Goal: Information Seeking & Learning: Learn about a topic

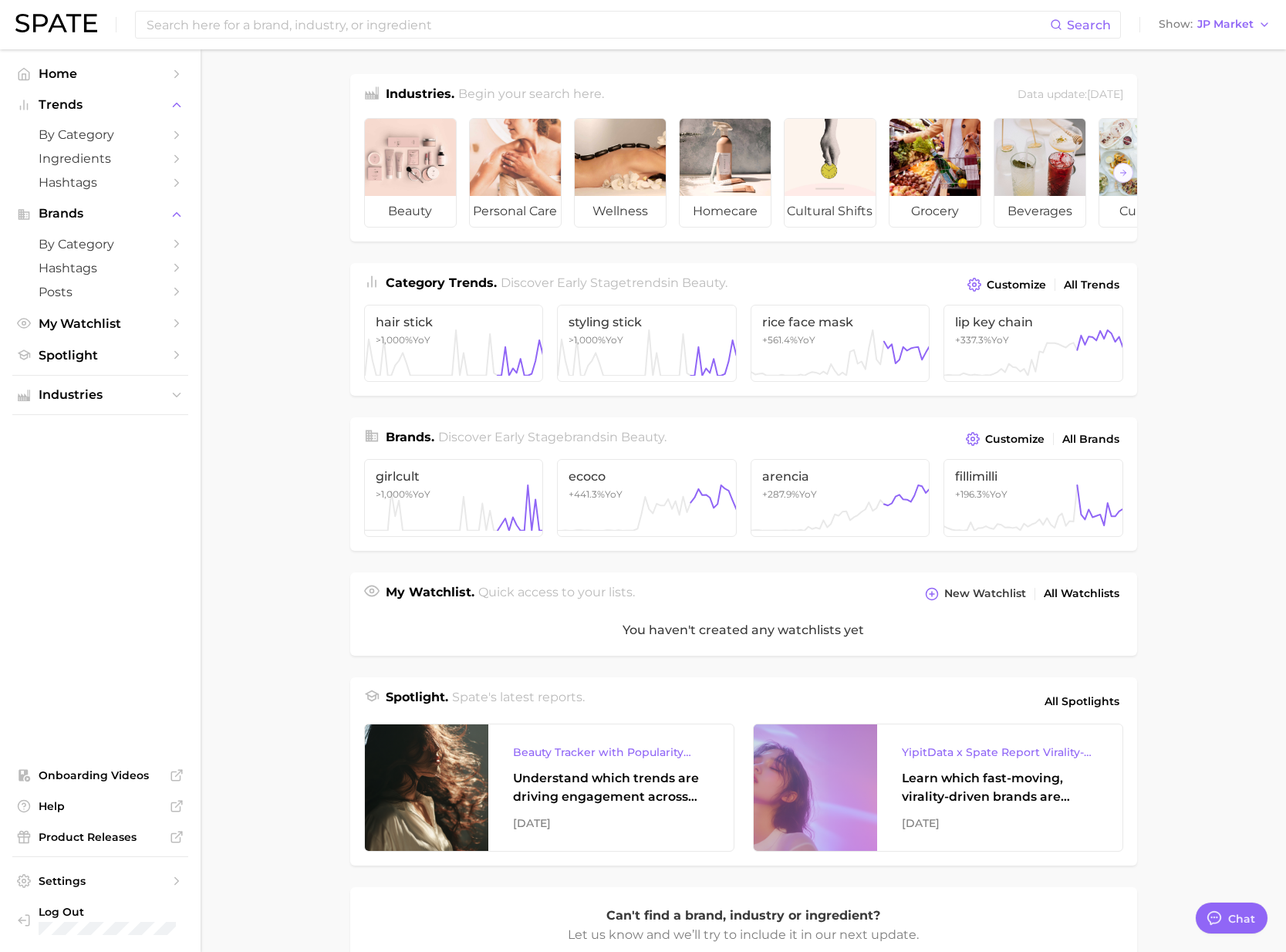
scroll to position [2528, 0]
click at [1215, 30] on div "Search Show JP Market" at bounding box center [642, 25] width 1255 height 50
click at [1217, 28] on span "JP Market" at bounding box center [1225, 24] width 56 height 9
click at [1191, 56] on button "[GEOGRAPHIC_DATA]" at bounding box center [1206, 50] width 135 height 28
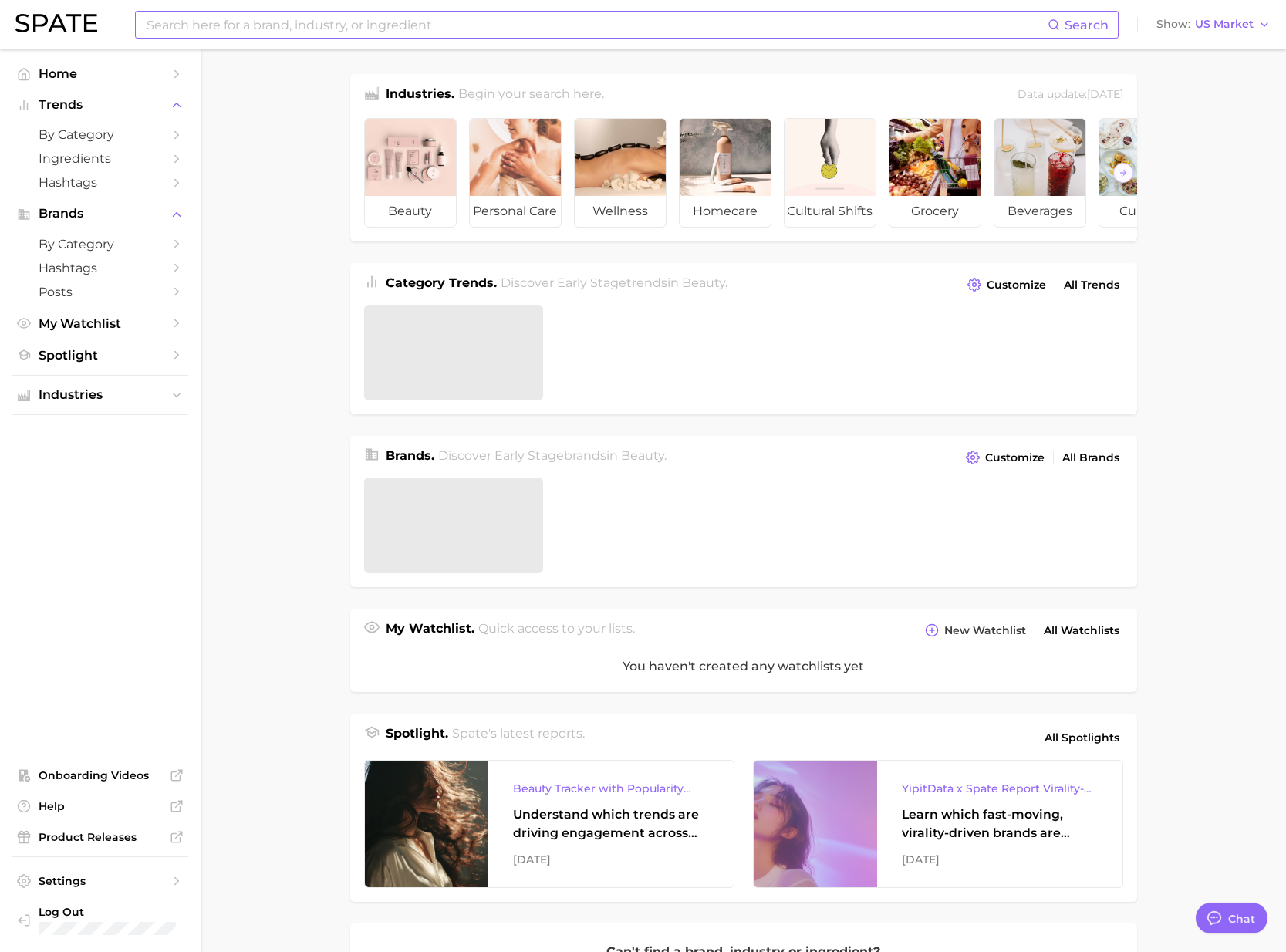
click at [871, 27] on input at bounding box center [597, 24] width 903 height 26
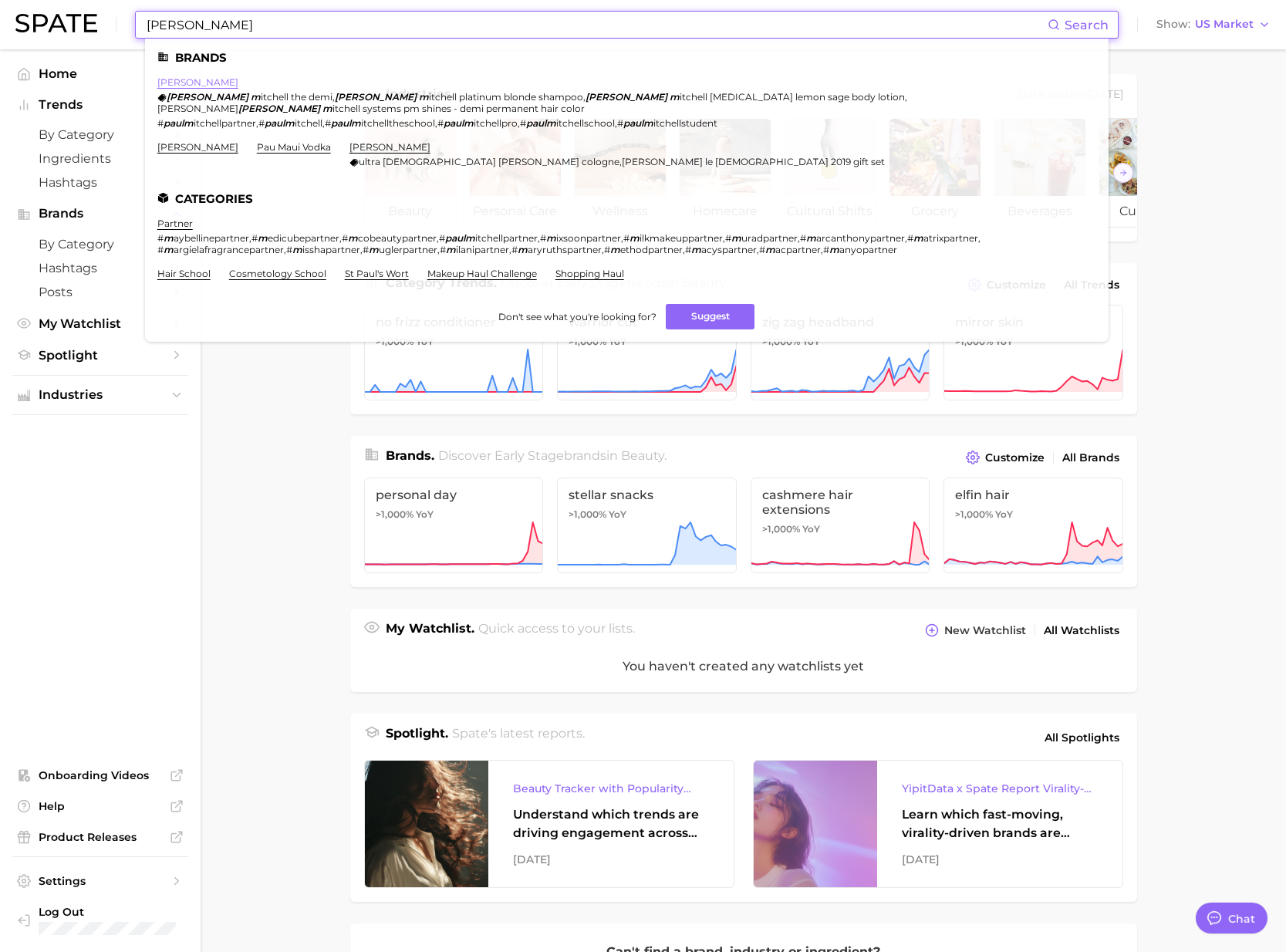
type input "[PERSON_NAME]"
click at [196, 83] on link "[PERSON_NAME]" at bounding box center [197, 82] width 81 height 11
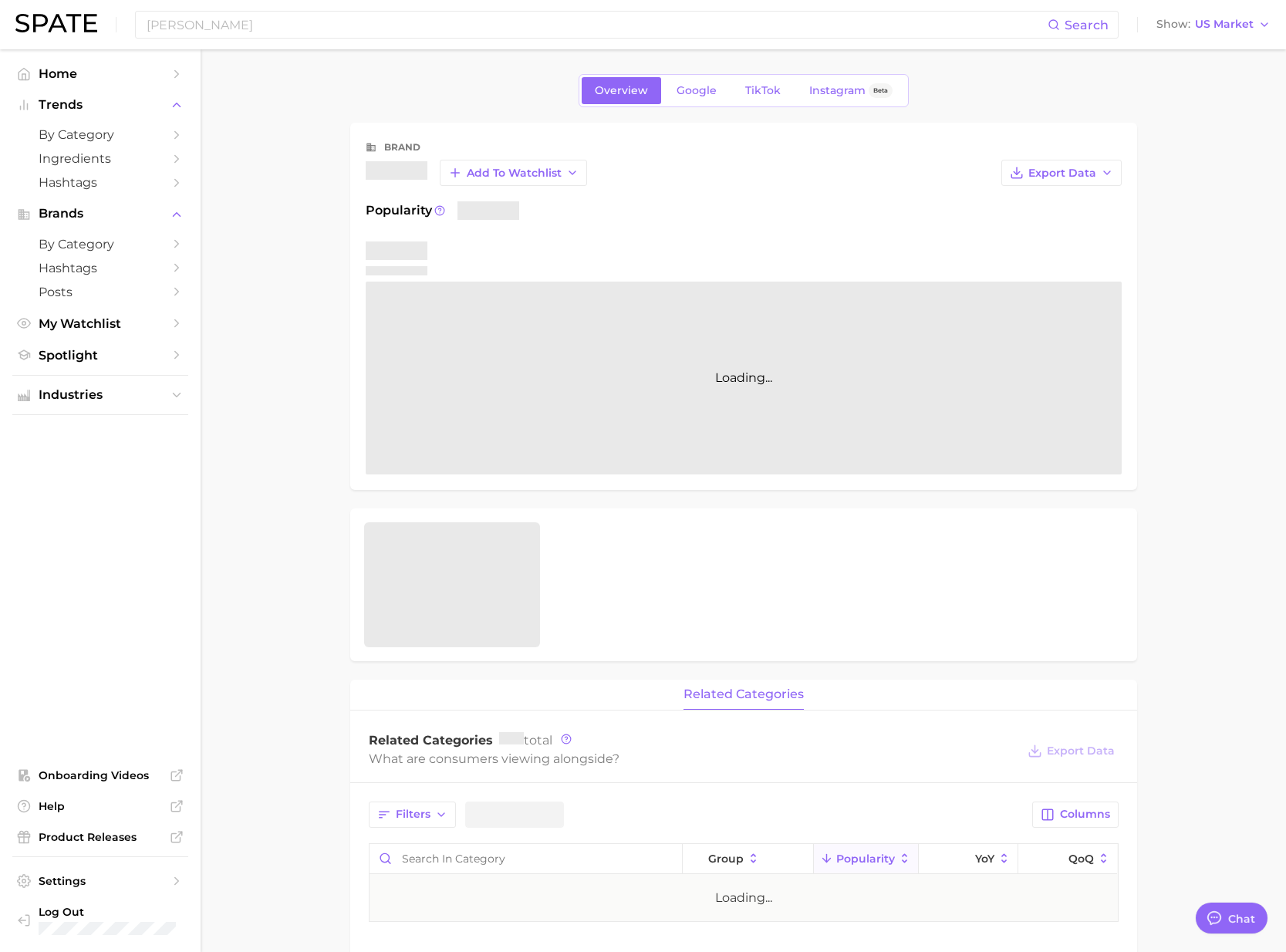
type textarea "x"
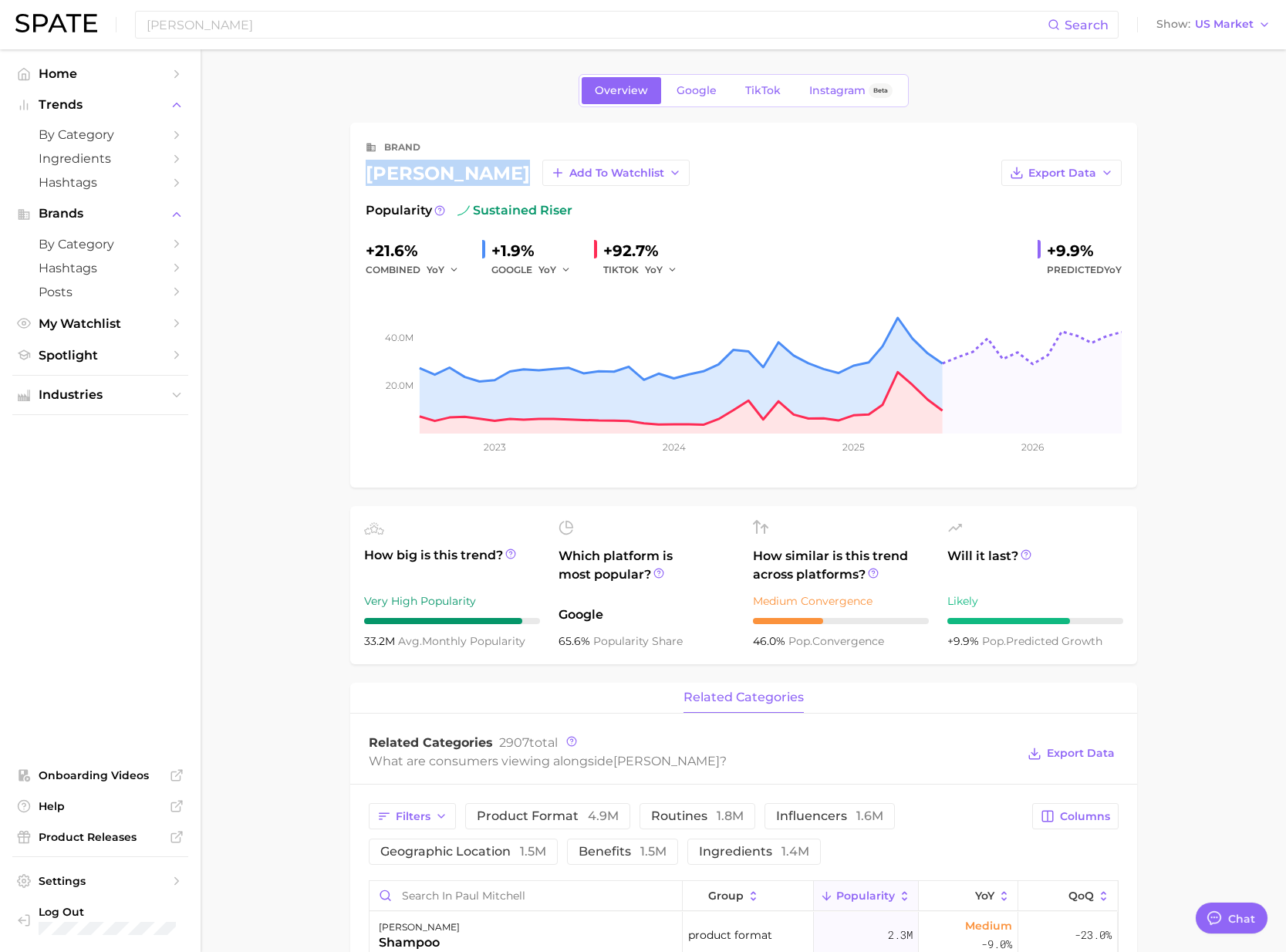
drag, startPoint x: 491, startPoint y: 173, endPoint x: 359, endPoint y: 173, distance: 132.0
click at [359, 173] on div "brand [PERSON_NAME] Add to Watchlist Export Data Popularity sustained riser +21…" at bounding box center [743, 305] width 787 height 365
copy div "[PERSON_NAME]"
